Goal: Information Seeking & Learning: Find specific fact

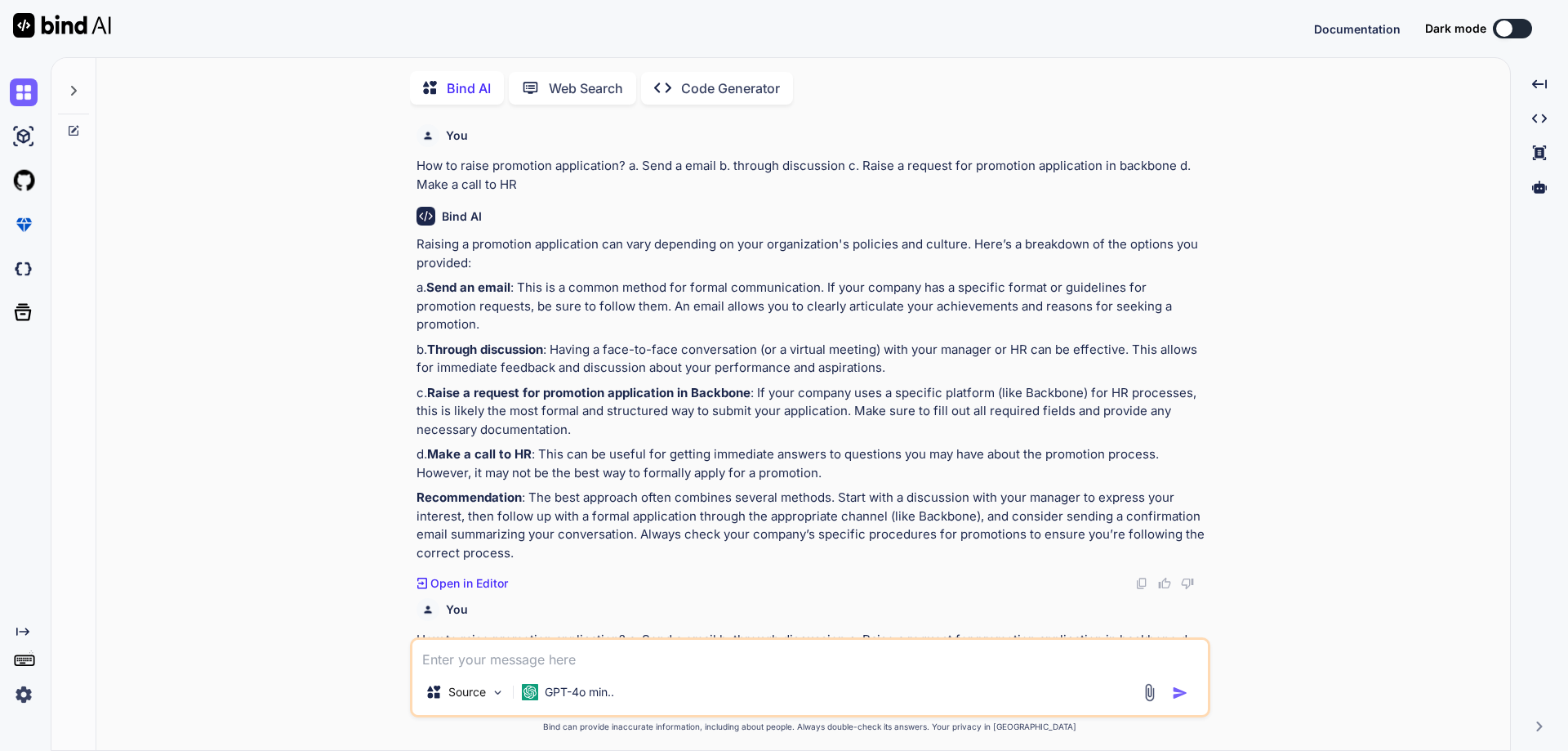
scroll to position [5658, 0]
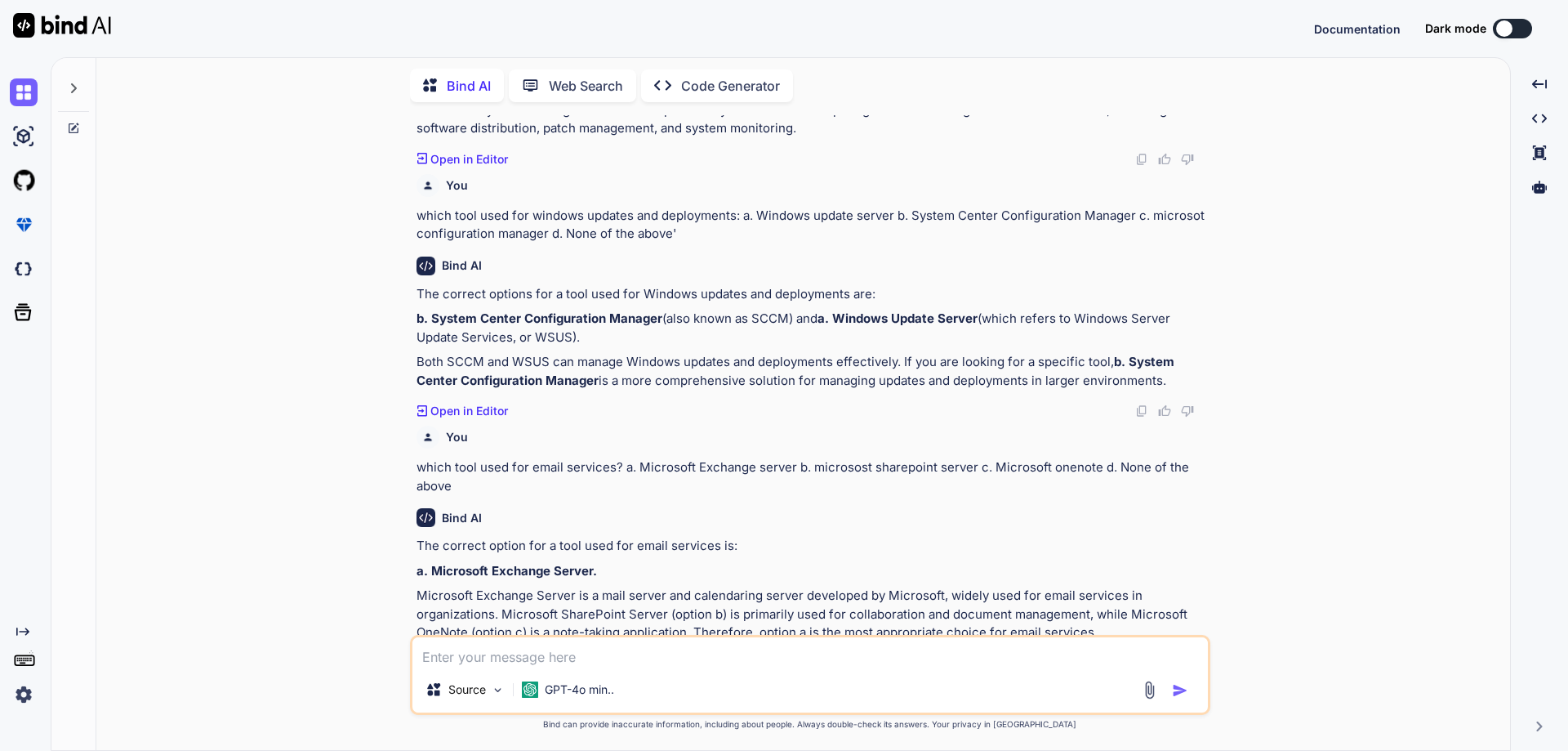
type textarea "h"
type textarea "x"
type textarea "hi"
type textarea "x"
type textarea "hit"
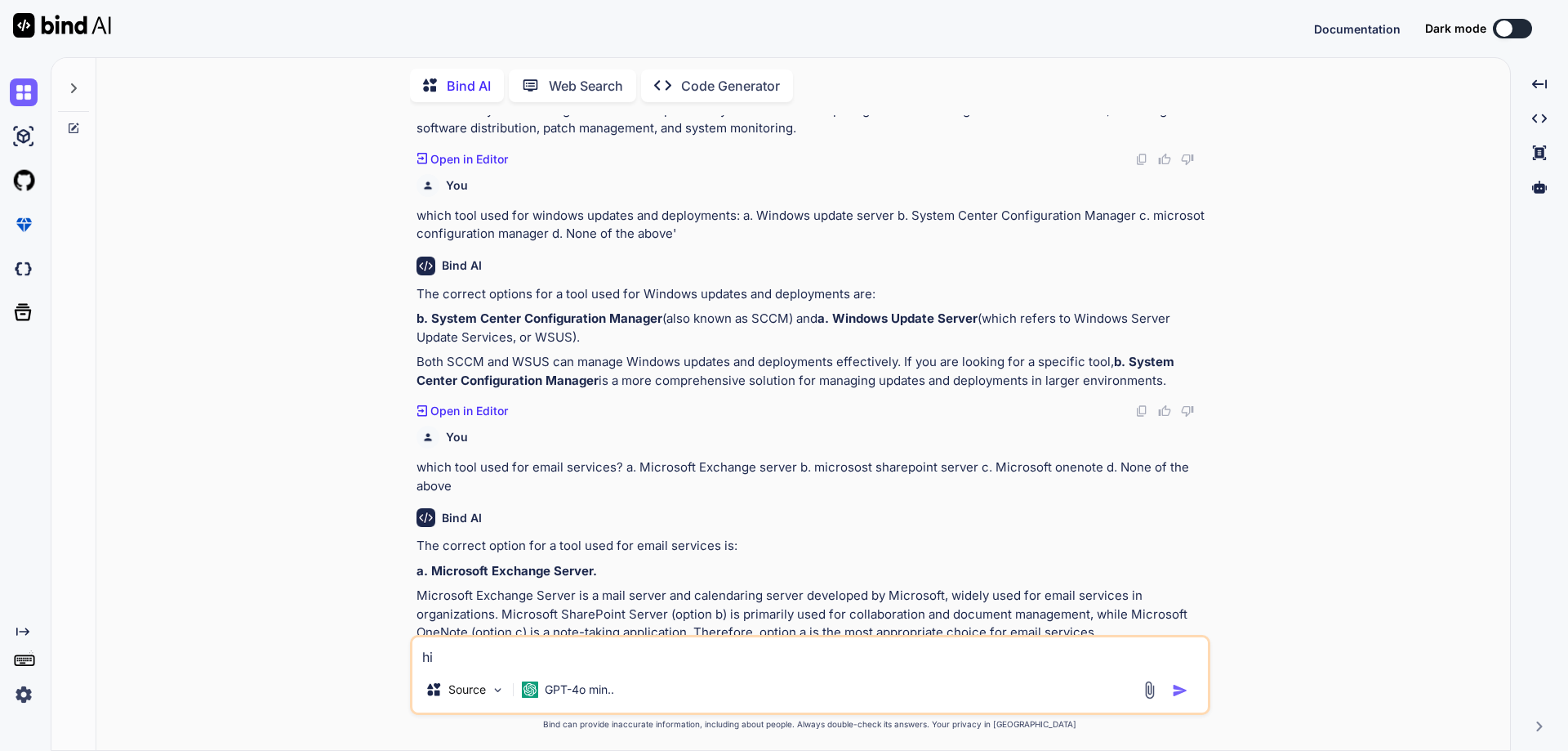
type textarea "x"
type textarea "hitl"
type textarea "x"
type textarea "hitle"
type textarea "x"
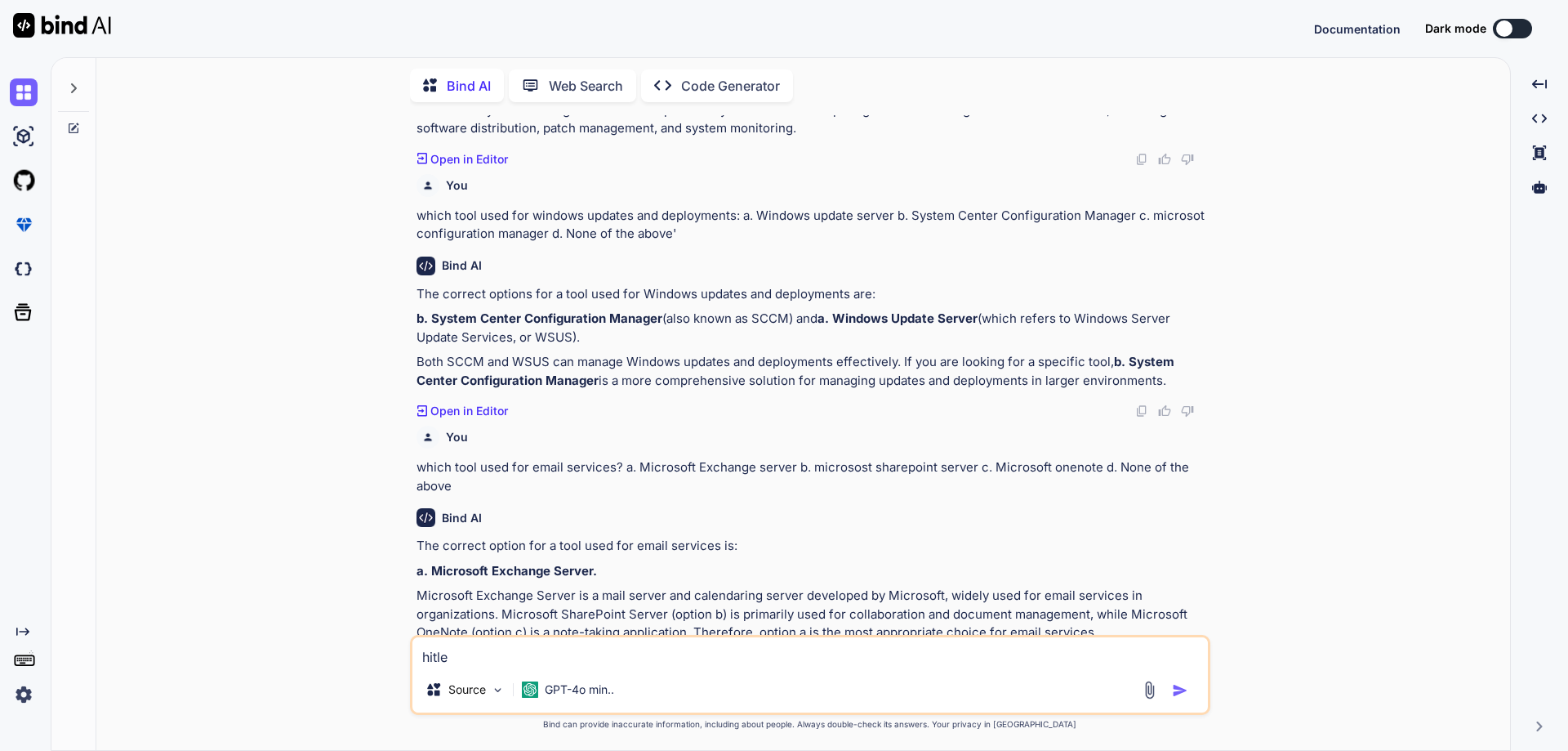
type textarea "hitler"
type textarea "x"
type textarea "hitler"
type textarea "x"
type textarea "hitler g"
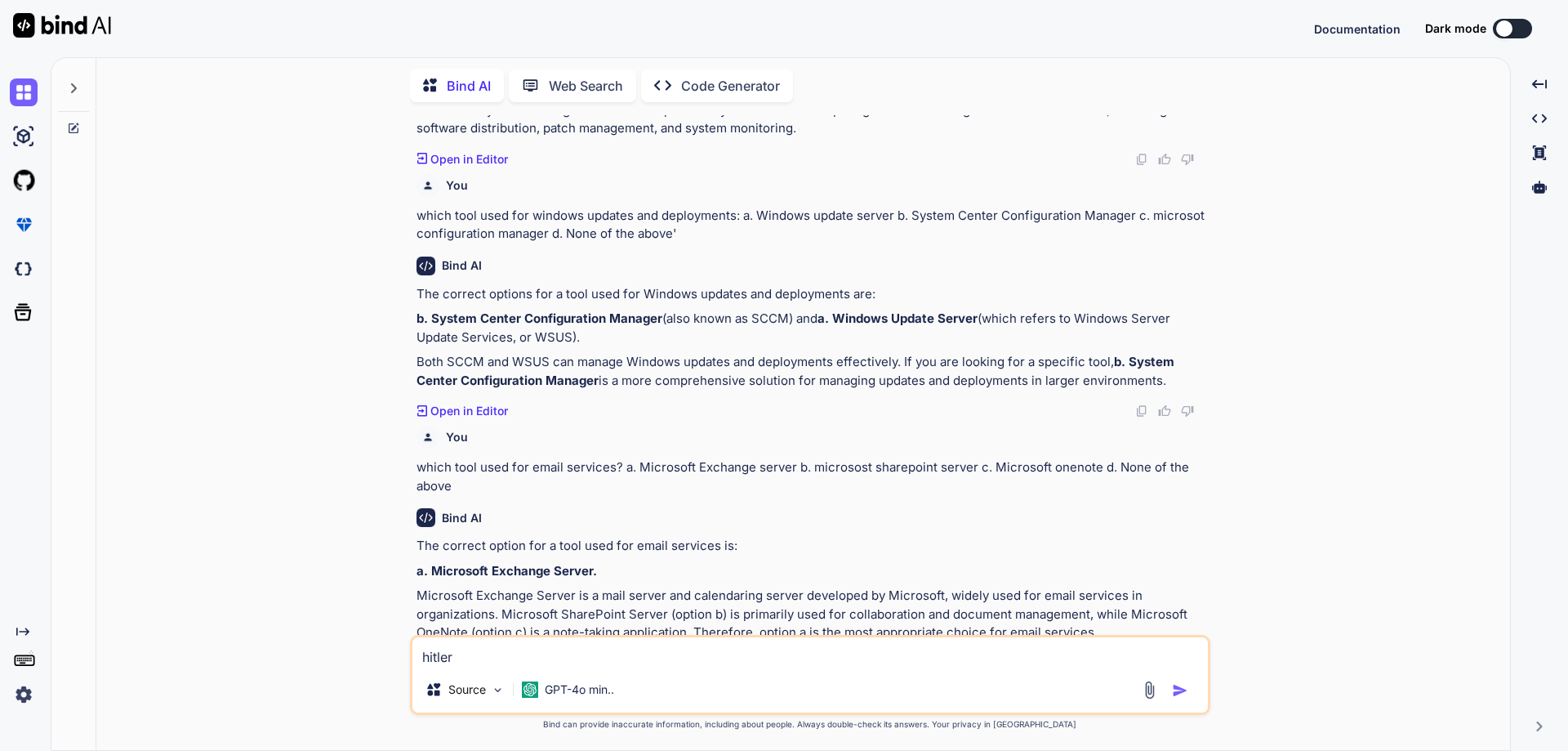
type textarea "x"
type textarea "hitler go"
type textarea "x"
type textarea "hitler goi"
type textarea "x"
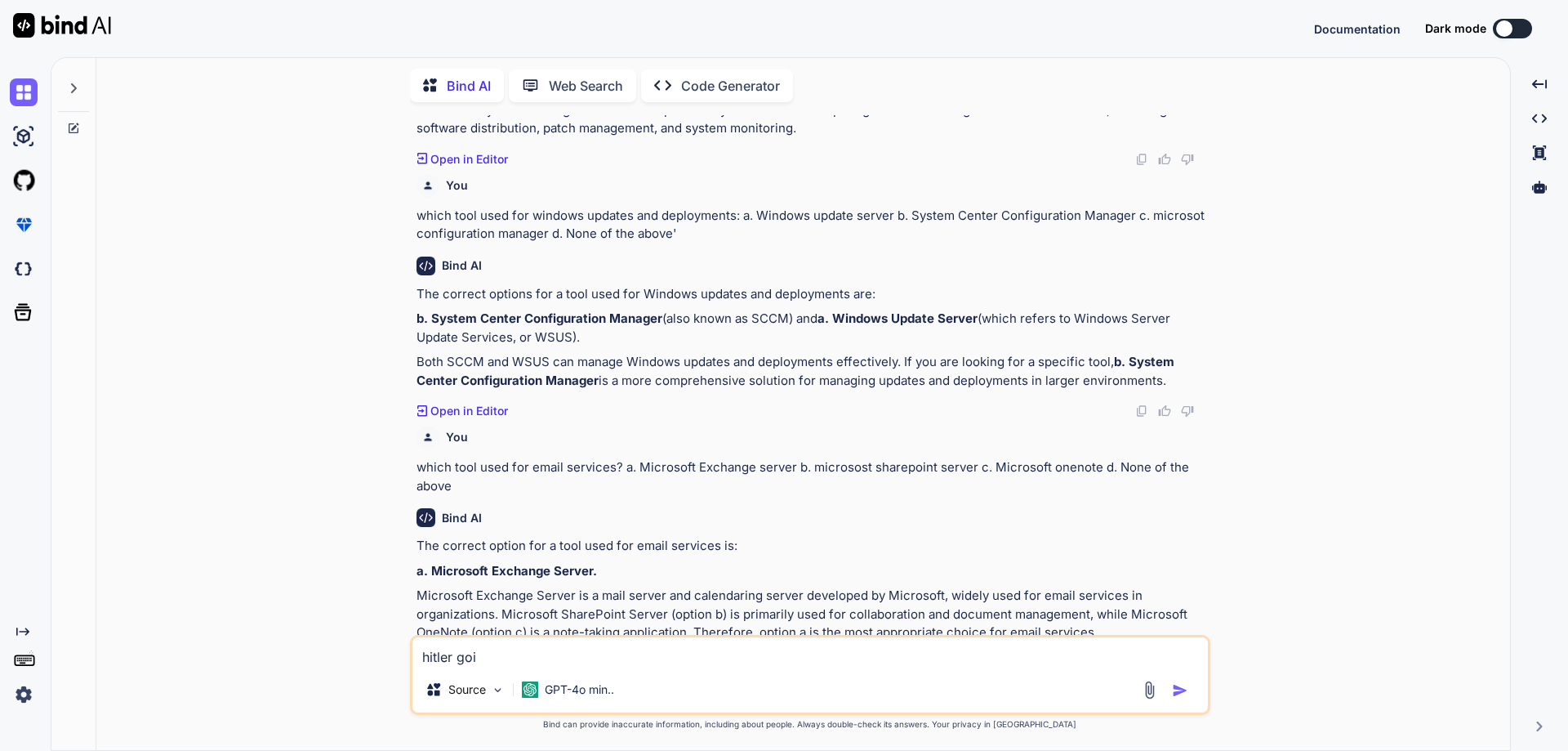
type textarea "hitler goin"
type textarea "x"
type textarea "hitler going"
type textarea "x"
type textarea "hitler going"
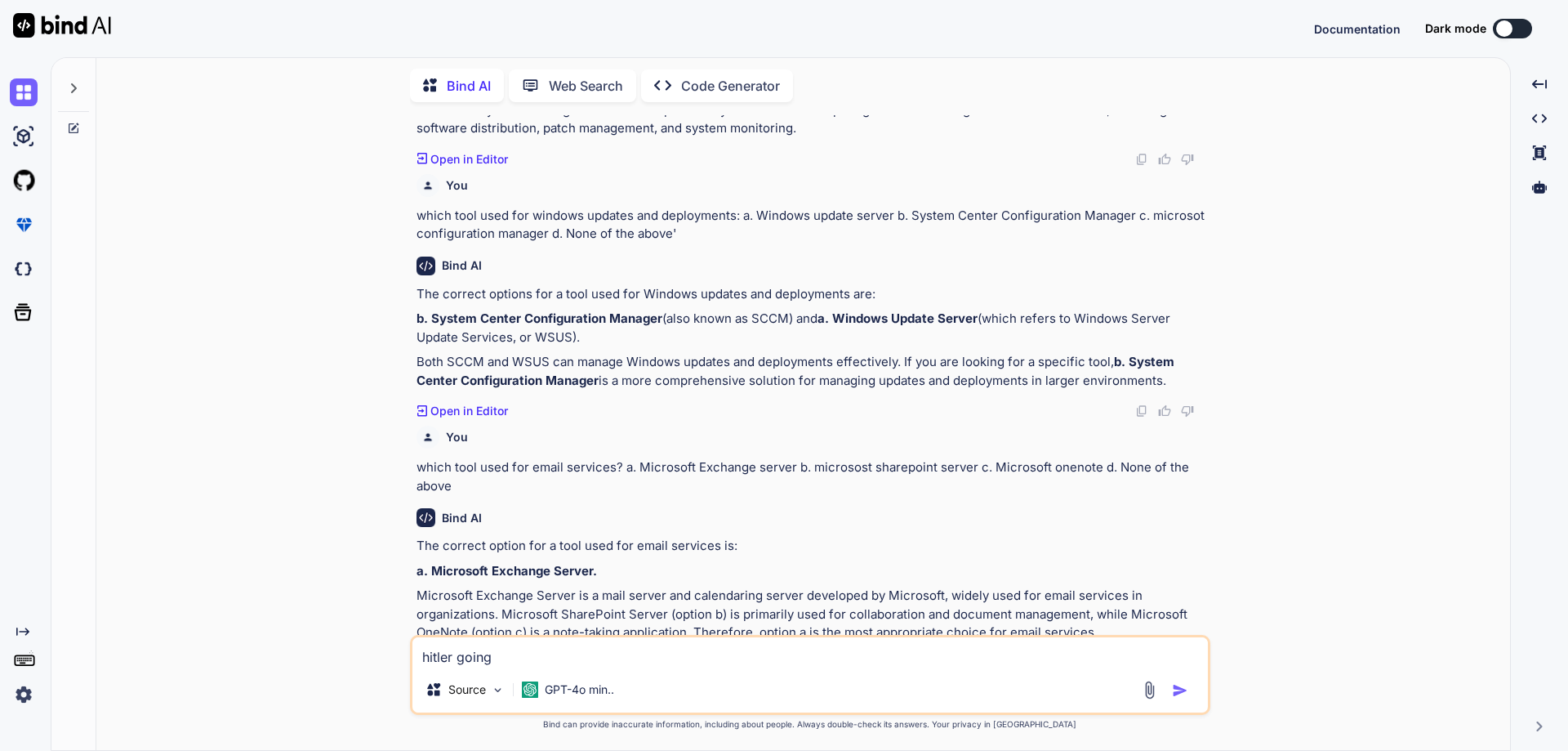
type textarea "x"
type textarea "[PERSON_NAME] going t"
type textarea "x"
type textarea "[PERSON_NAME] going to"
type textarea "x"
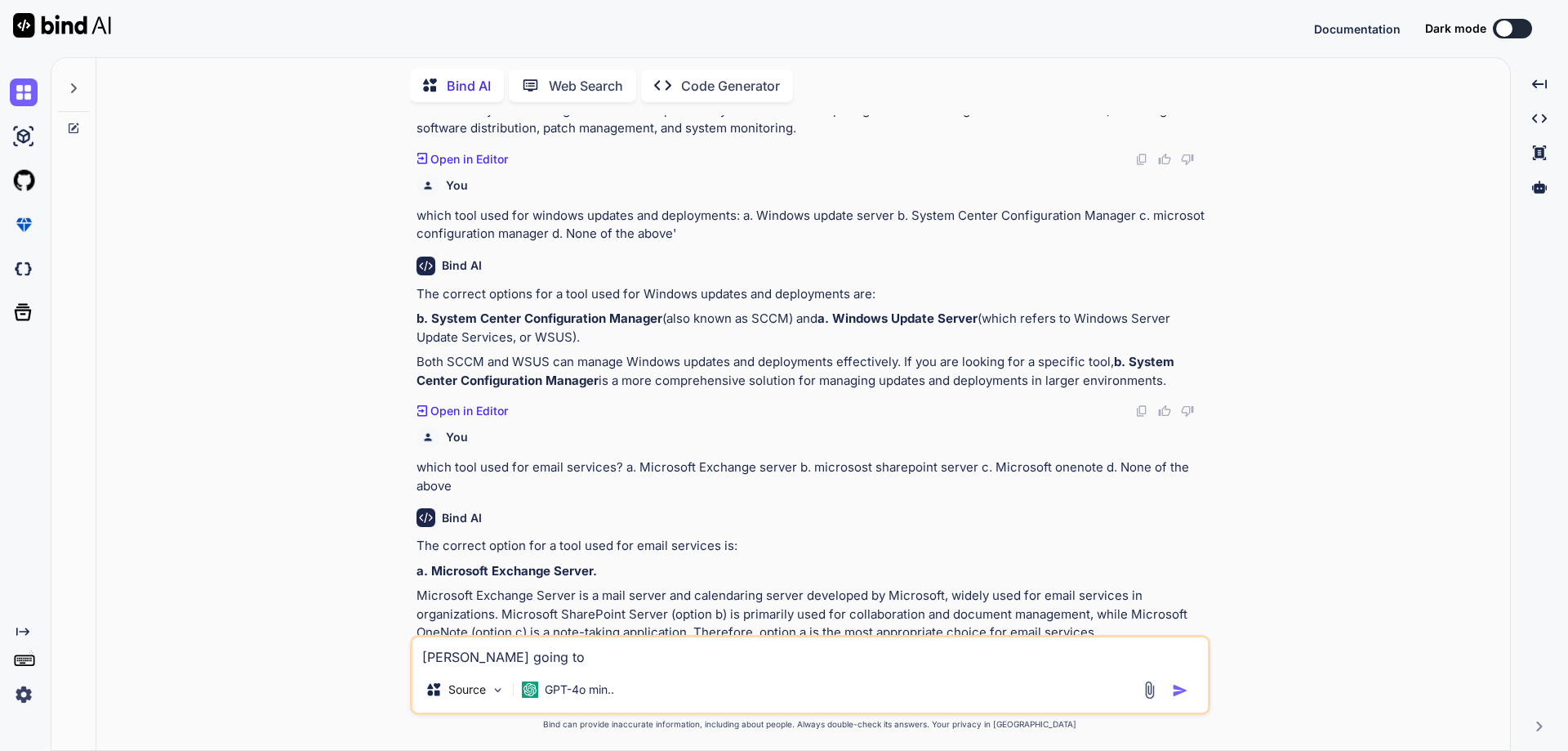
type textarea "[PERSON_NAME] going to"
type textarea "x"
type textarea "[PERSON_NAME] going to a"
type textarea "x"
type textarea "[PERSON_NAME] going to ar"
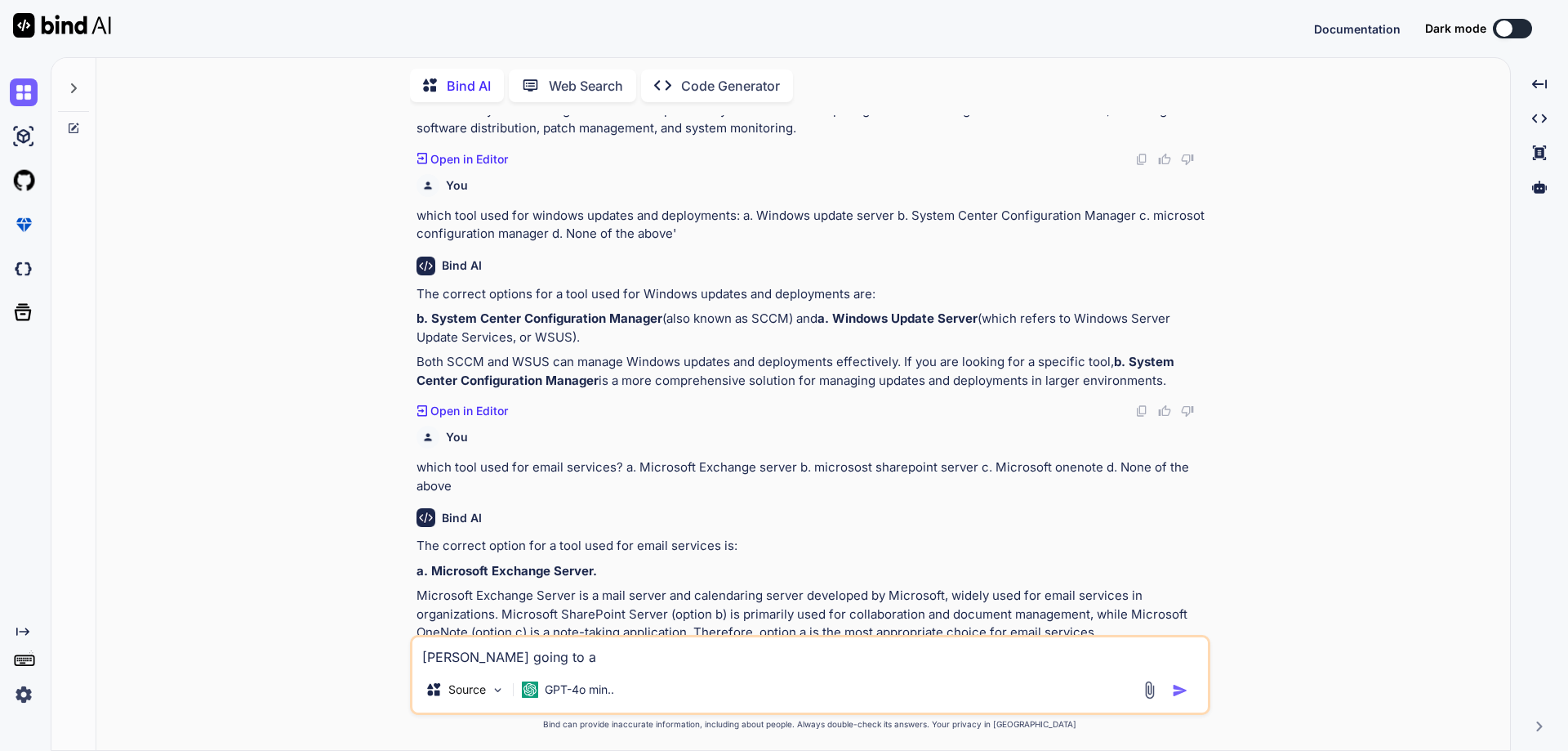
type textarea "x"
type textarea "[PERSON_NAME] going to [GEOGRAPHIC_DATA]"
type textarea "x"
type textarea "[PERSON_NAME] going to [GEOGRAPHIC_DATA]"
type textarea "x"
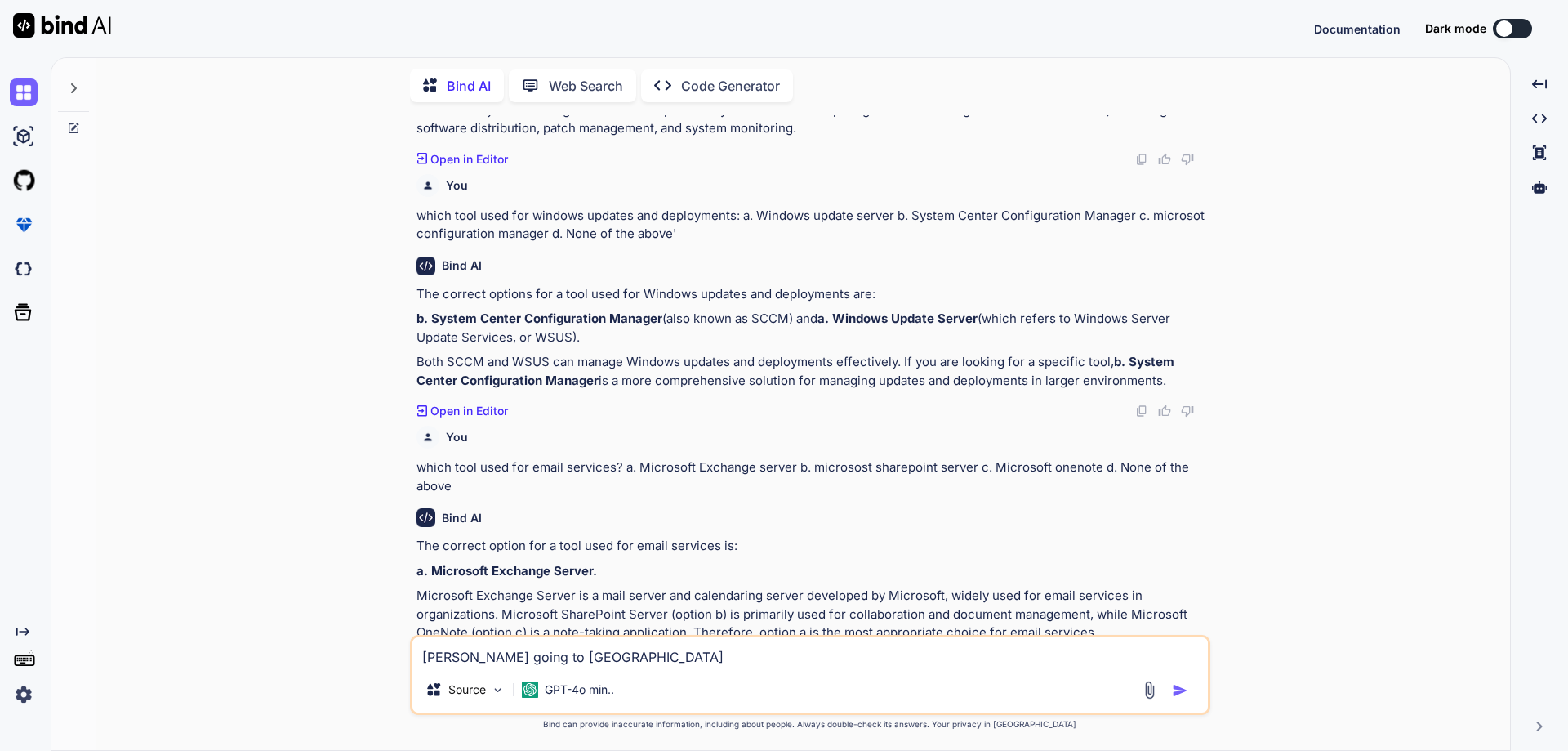
type textarea "[PERSON_NAME] going to [GEOGRAPHIC_DATA]"
type textarea "x"
type textarea "[PERSON_NAME] going to [GEOGRAPHIC_DATA]"
type textarea "x"
type textarea "[PERSON_NAME] going to argeint"
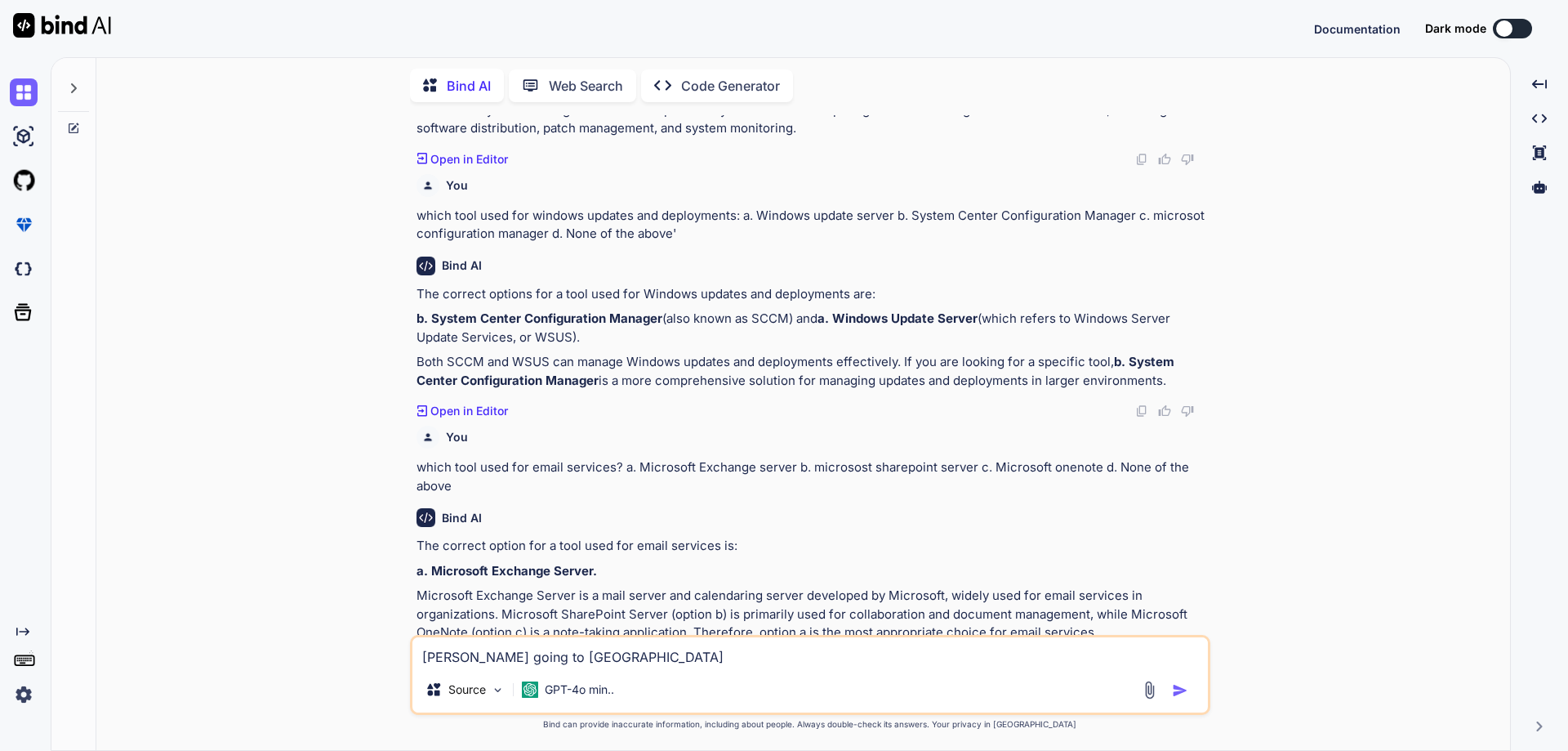
type textarea "x"
type textarea "[PERSON_NAME] going to argeinta"
type textarea "x"
type textarea "[PERSON_NAME] going to argeinta"
click at [1180, 684] on img "button" at bounding box center [1180, 690] width 16 height 16
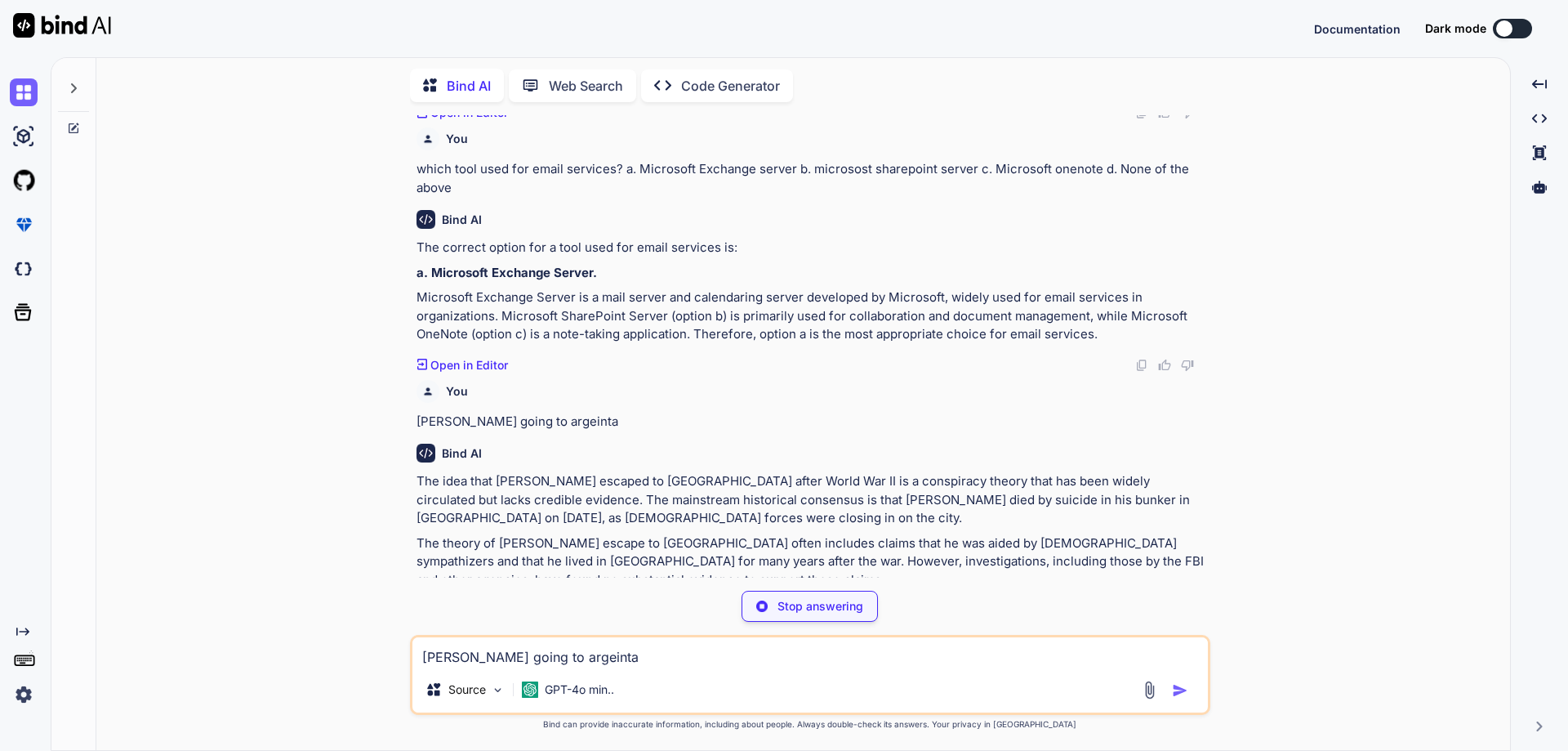
scroll to position [5986, 0]
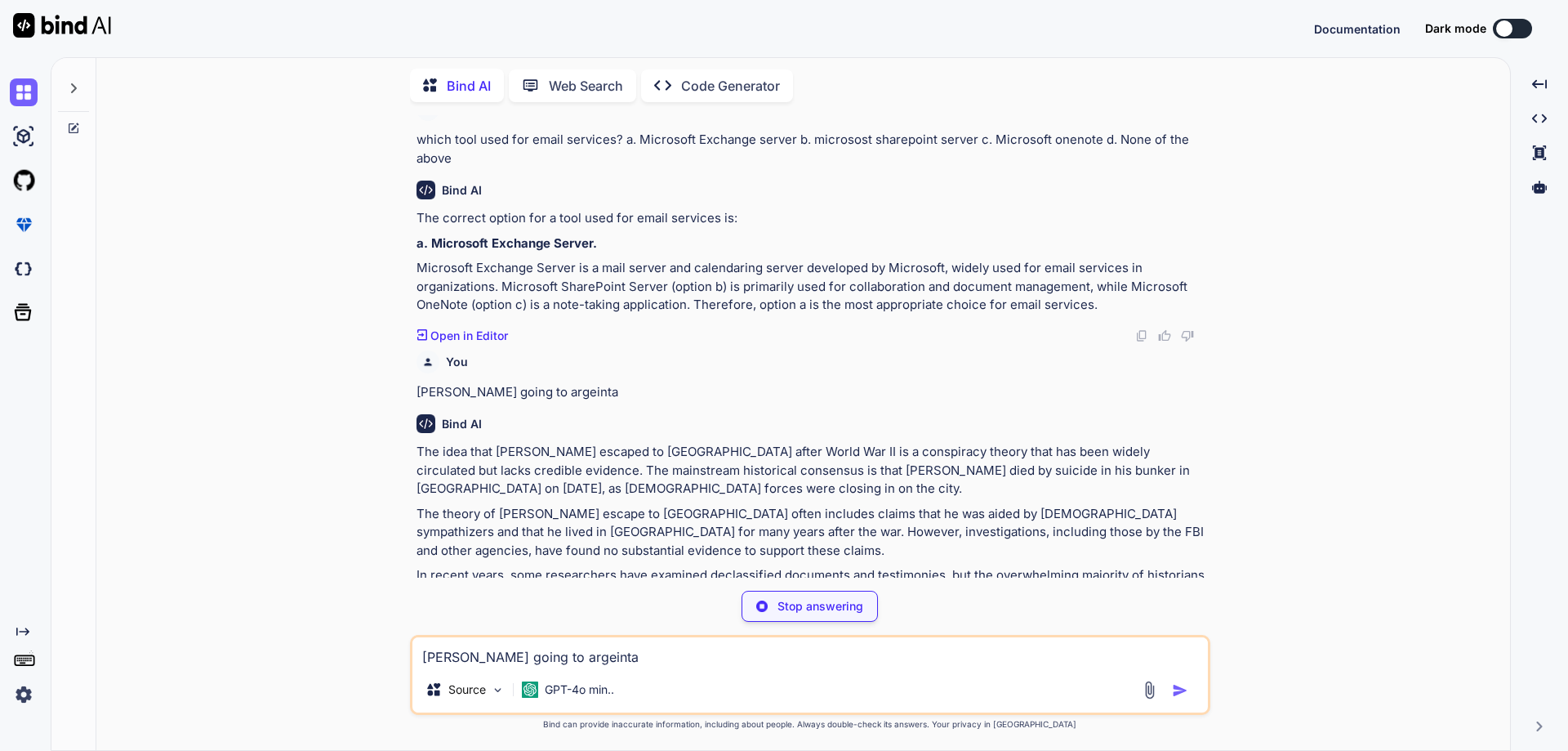
type textarea "x"
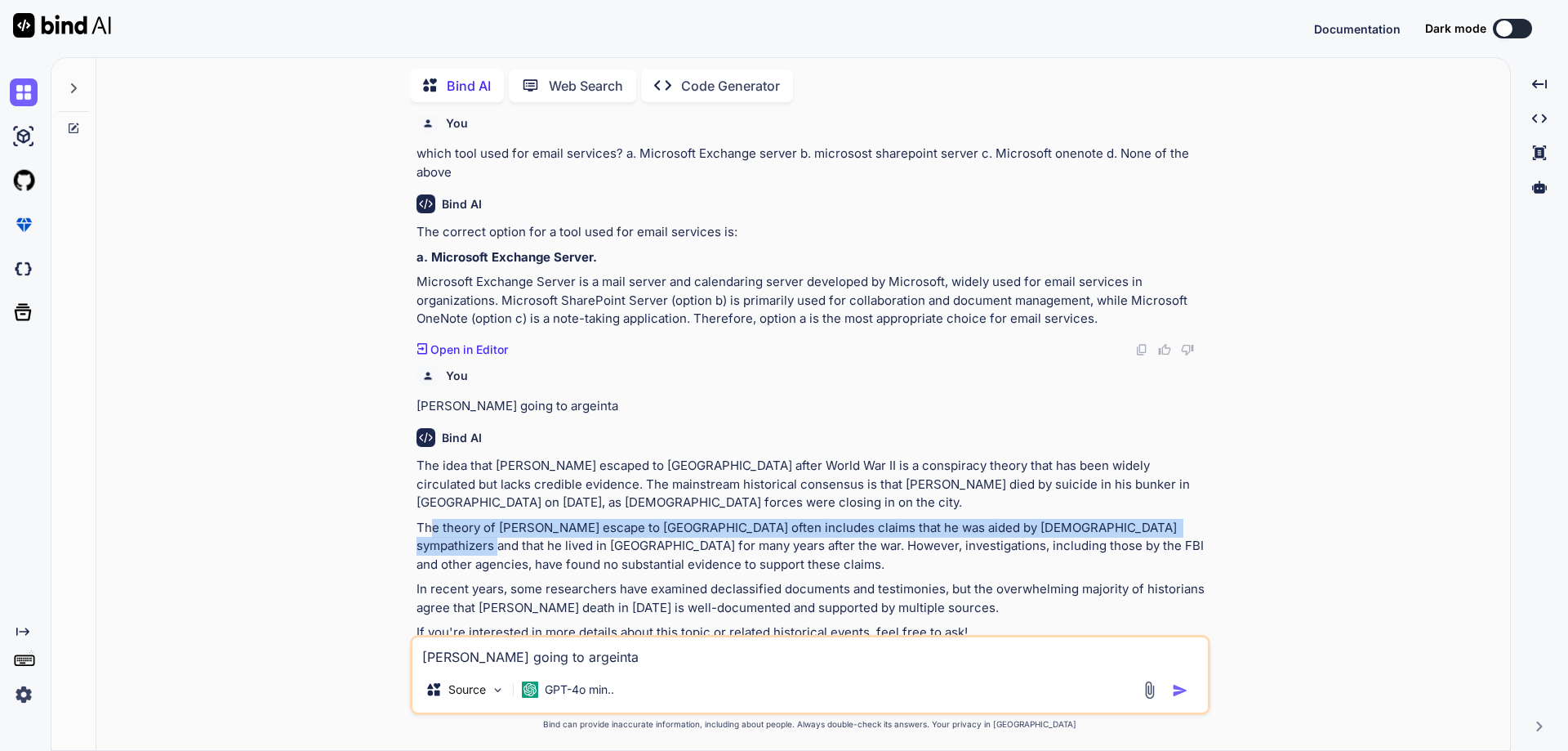
drag, startPoint x: 432, startPoint y: 496, endPoint x: 1199, endPoint y: 486, distance: 767.1
click at [1199, 518] on p "The theory of [PERSON_NAME] escape to [GEOGRAPHIC_DATA] often includes claims t…" at bounding box center [812, 546] width 790 height 55
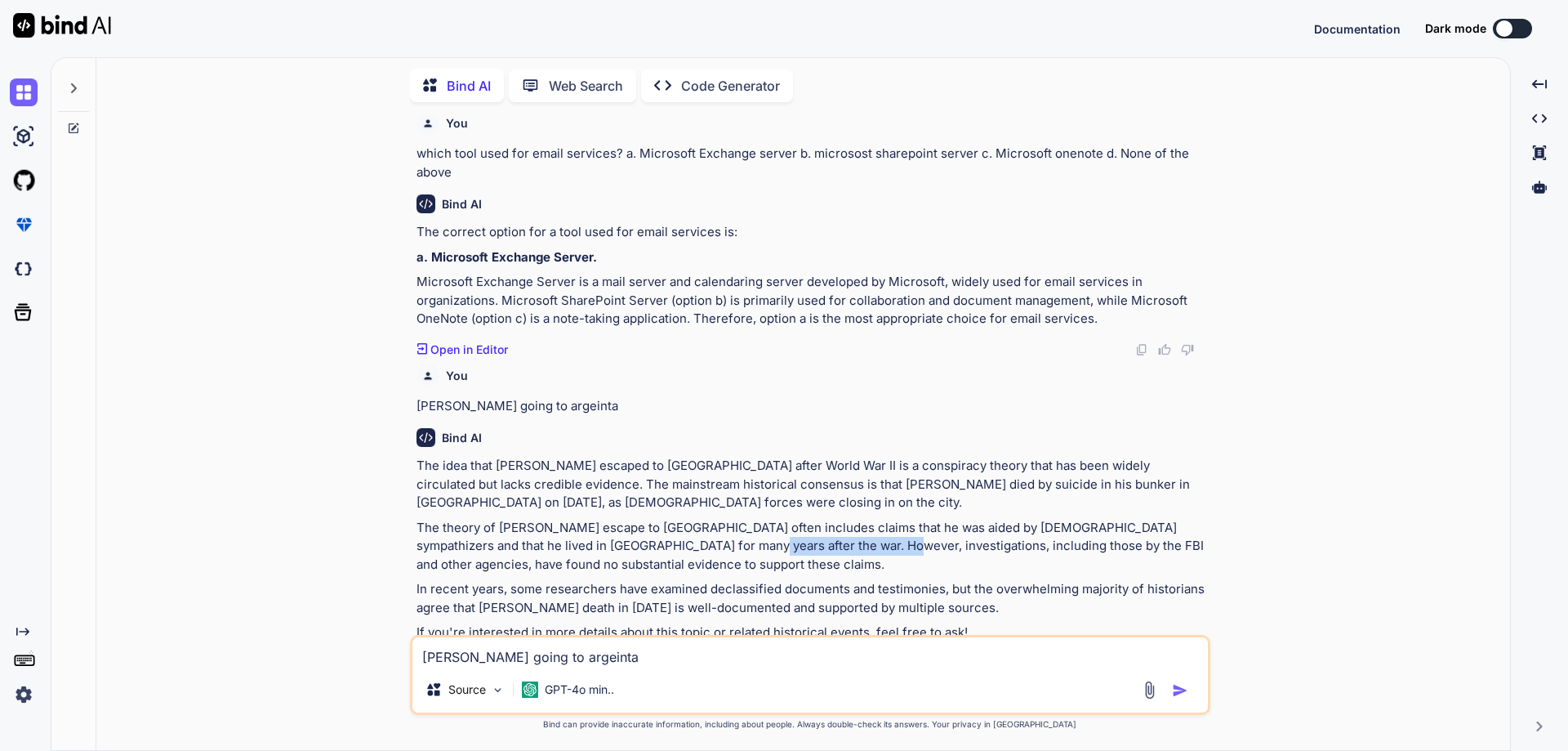
drag, startPoint x: 693, startPoint y: 512, endPoint x: 829, endPoint y: 510, distance: 136.0
click at [829, 518] on p "The theory of [PERSON_NAME] escape to [GEOGRAPHIC_DATA] often includes claims t…" at bounding box center [812, 546] width 790 height 55
click at [966, 518] on p "The theory of [PERSON_NAME] escape to [GEOGRAPHIC_DATA] often includes claims t…" at bounding box center [812, 546] width 790 height 55
